Goal: Participate in discussion: Engage in conversation with other users on a specific topic

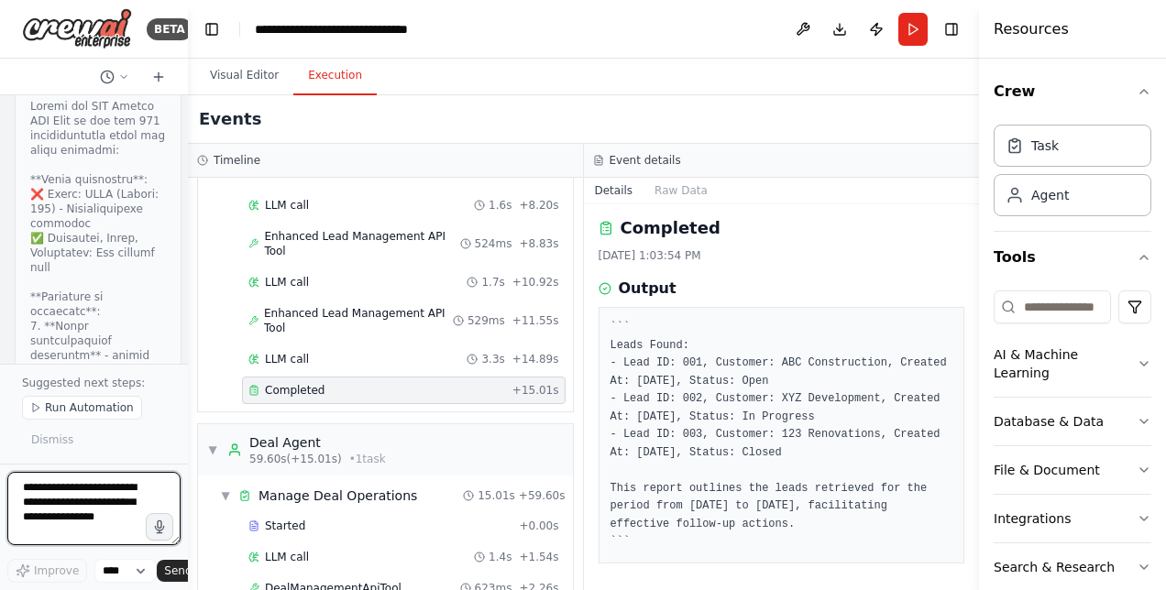
click at [61, 509] on textarea at bounding box center [93, 508] width 173 height 73
type textarea "**********"
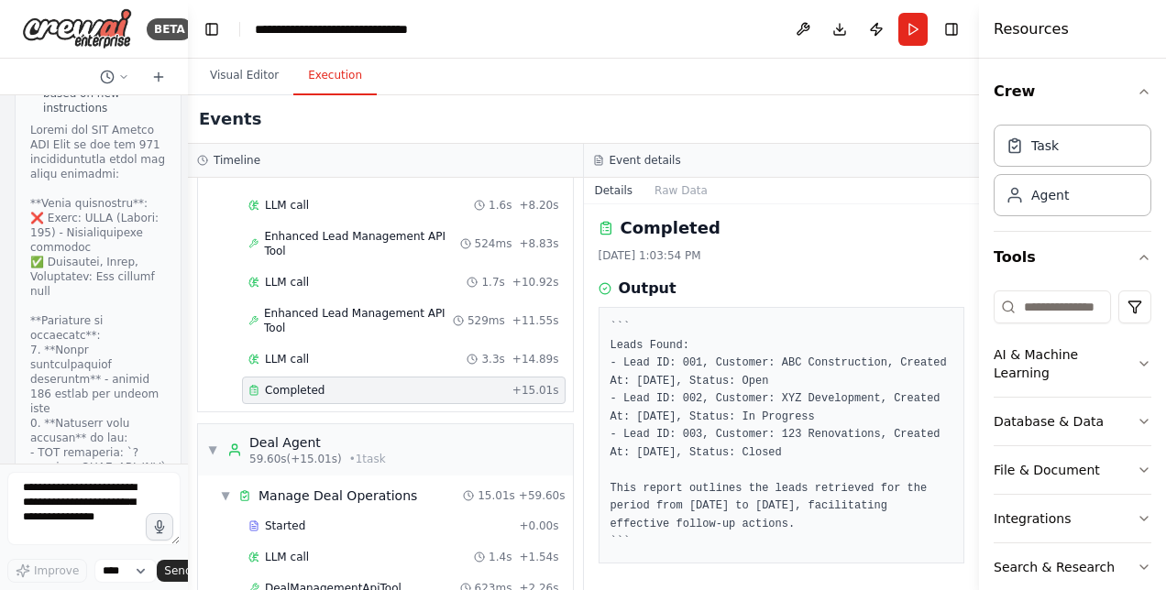
scroll to position [43652, 0]
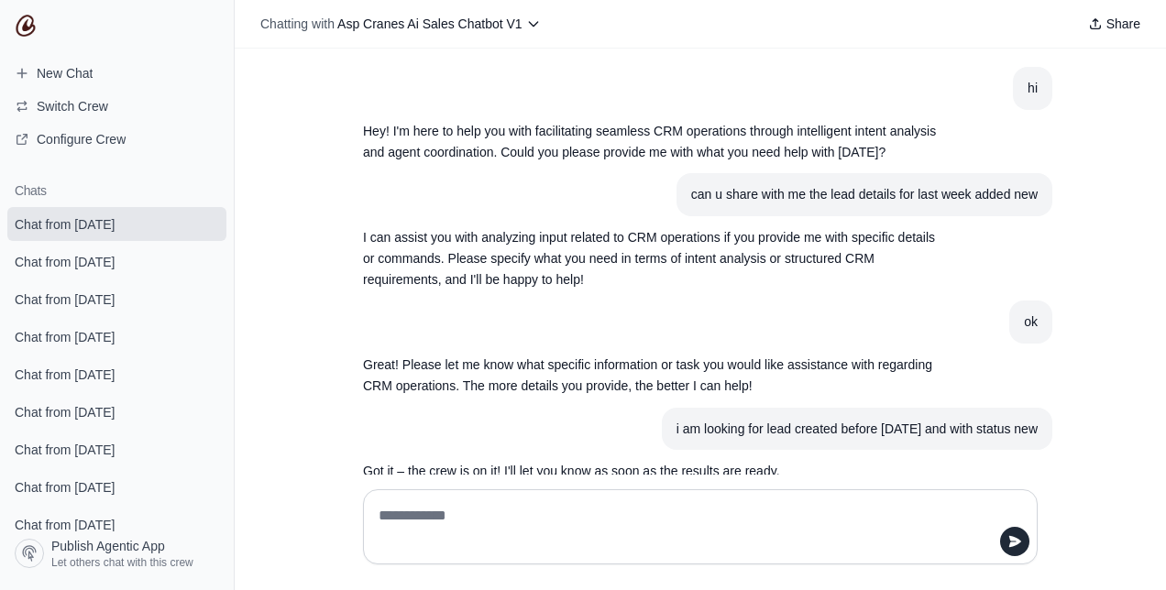
scroll to position [1709, 0]
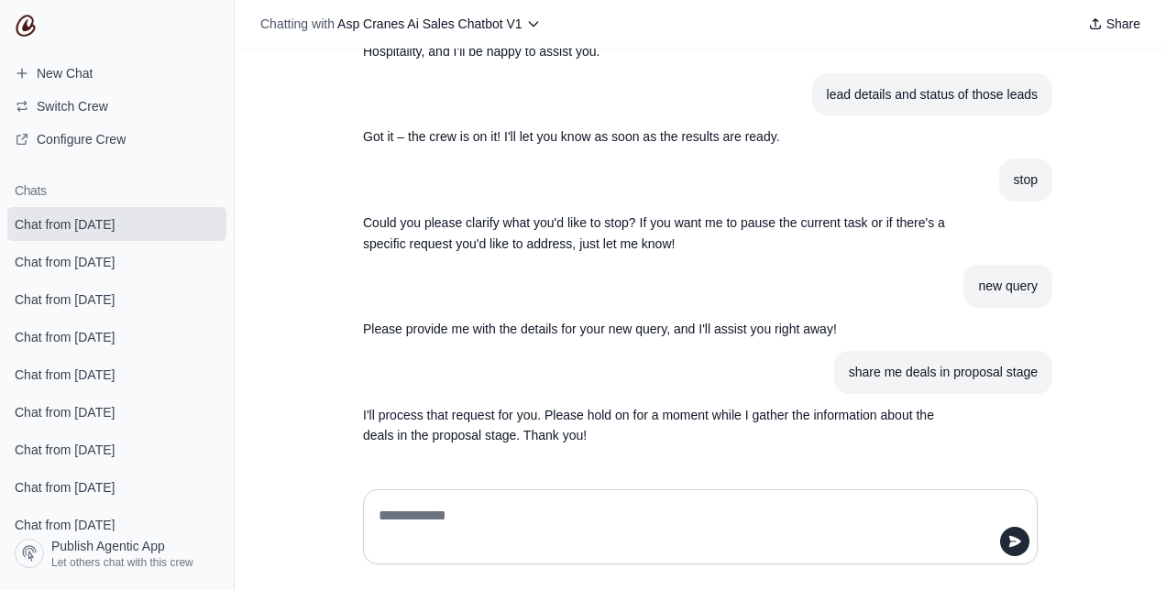
click at [633, 546] on textarea at bounding box center [700, 526] width 651 height 51
click at [684, 530] on textarea at bounding box center [700, 526] width 651 height 51
type textarea "**********"
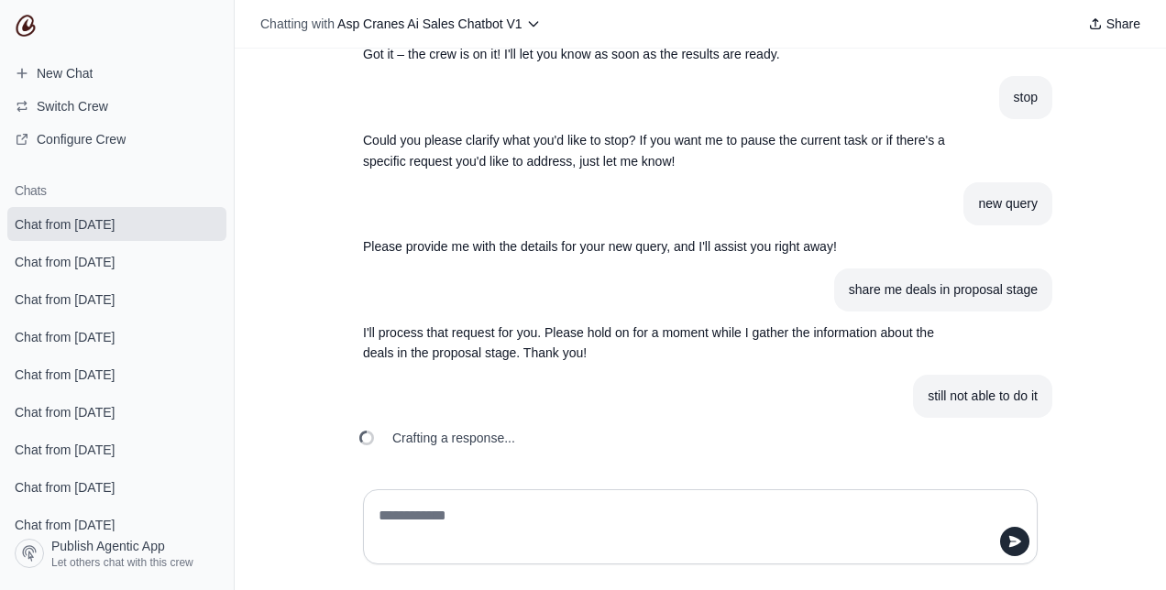
scroll to position [1815, 0]
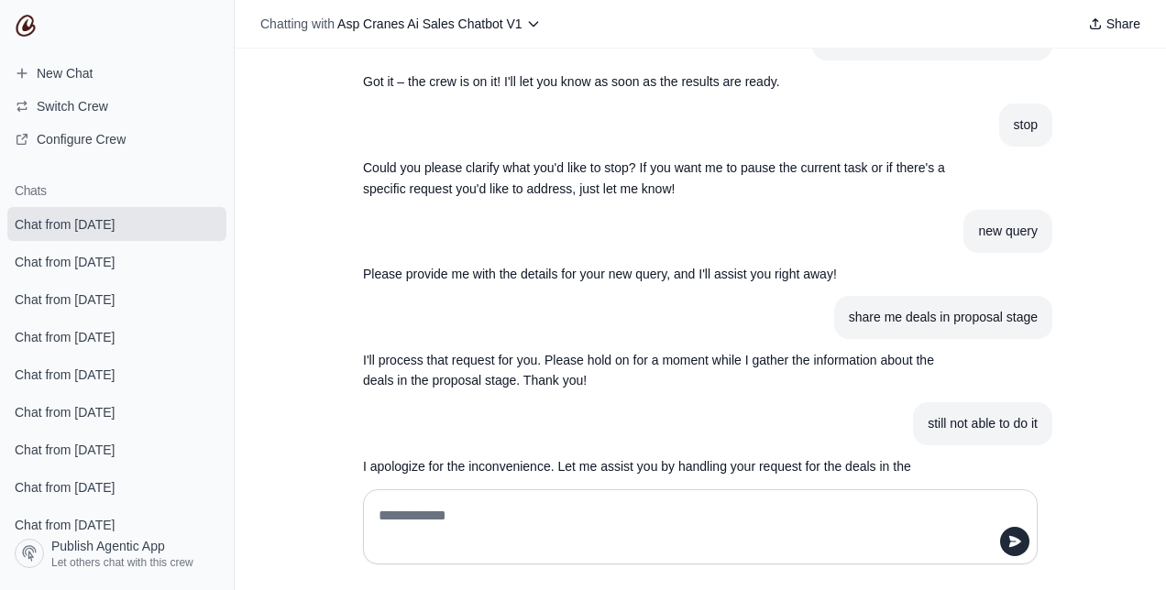
scroll to position [1815, 0]
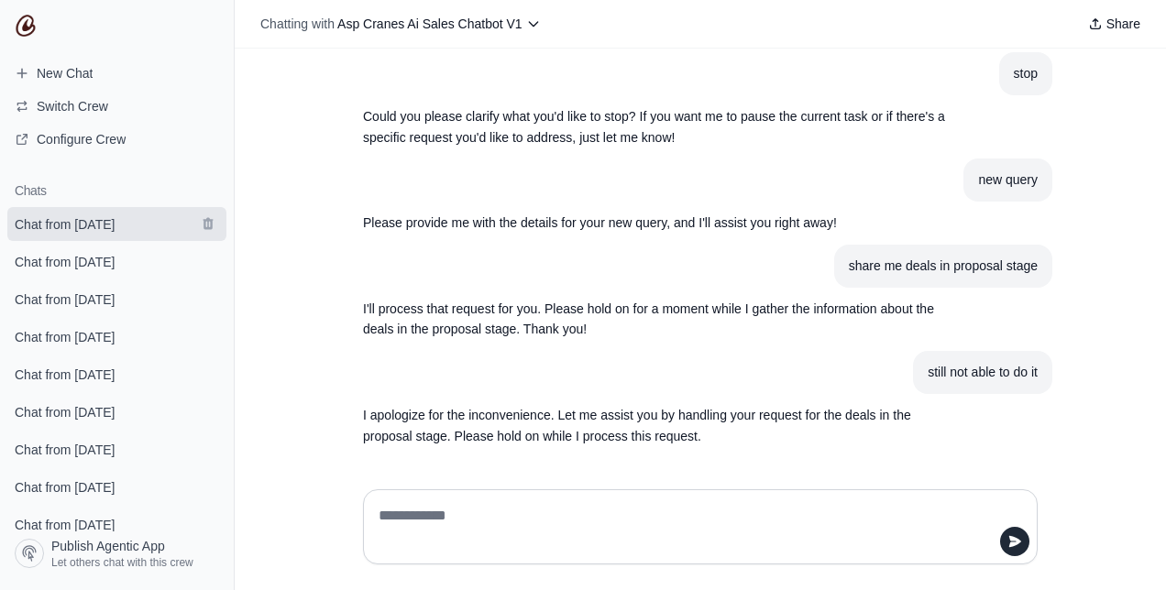
click at [156, 215] on link "Chat from [DATE]" at bounding box center [116, 224] width 219 height 34
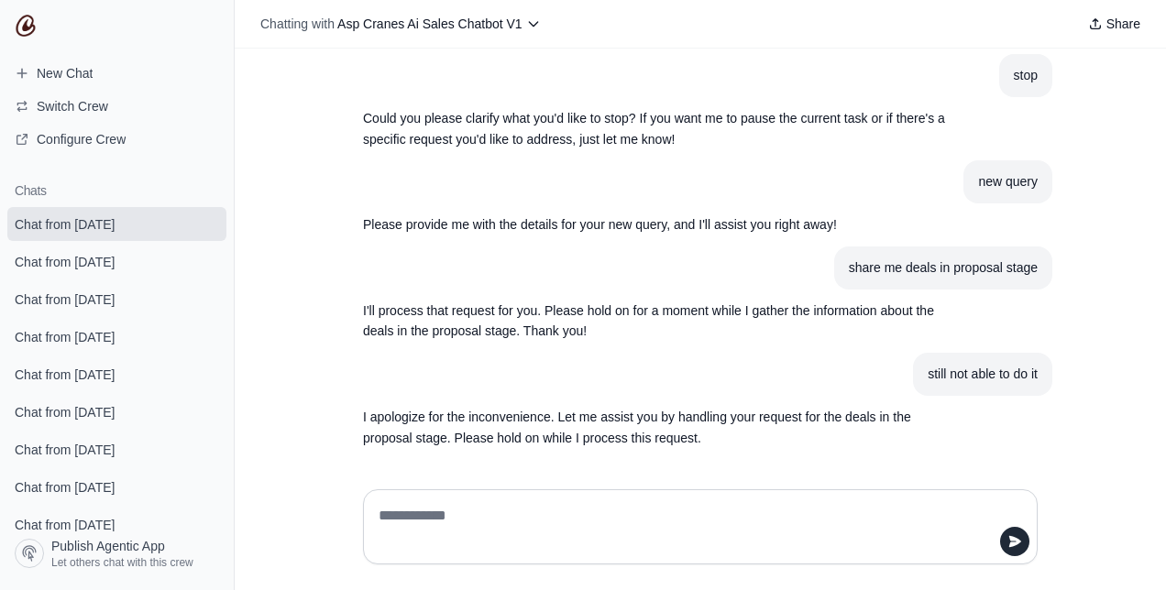
scroll to position [1815, 0]
